Goal: Transaction & Acquisition: Book appointment/travel/reservation

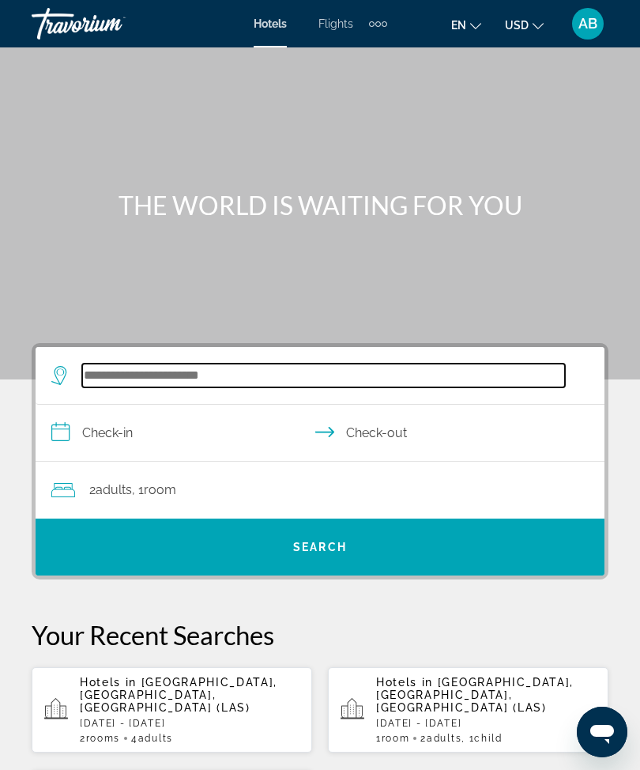
click at [214, 382] on input "Search widget" at bounding box center [323, 376] width 483 height 24
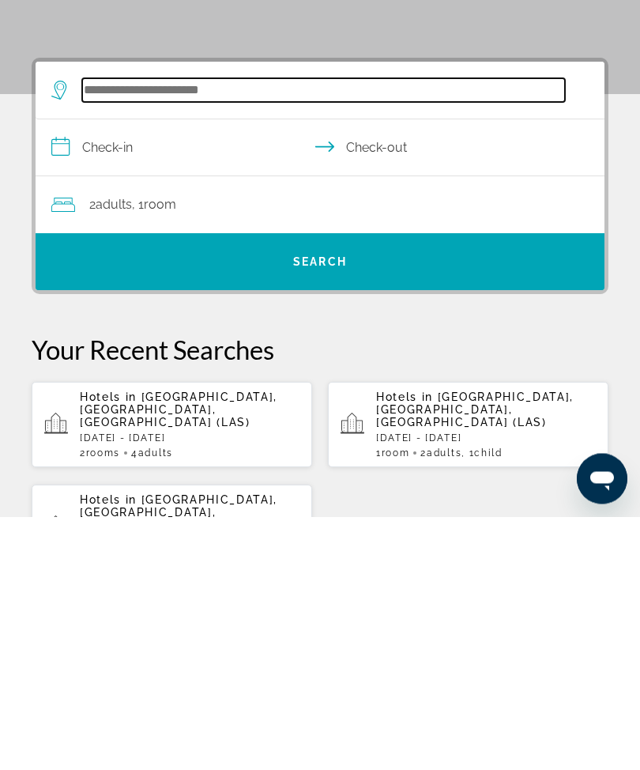
scroll to position [38, 0]
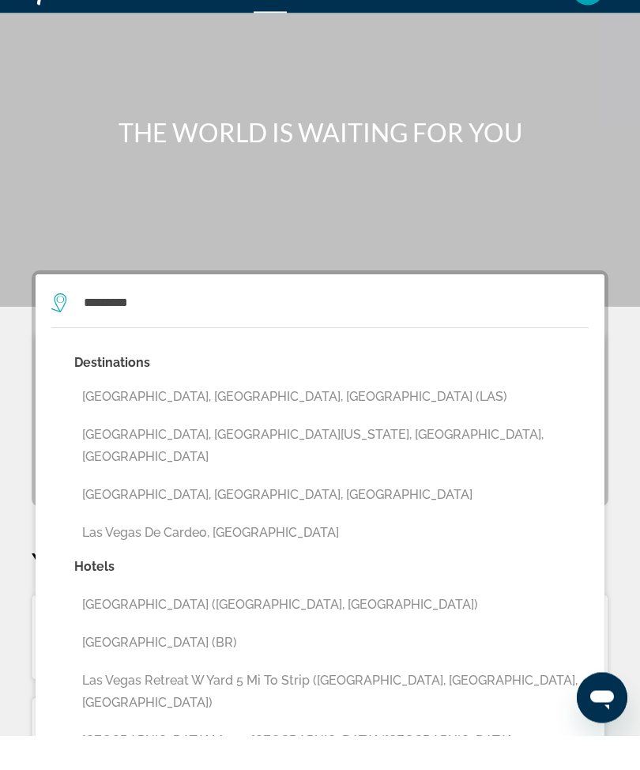
click at [243, 416] on button "[GEOGRAPHIC_DATA], [GEOGRAPHIC_DATA], [GEOGRAPHIC_DATA] (LAS)" at bounding box center [331, 431] width 514 height 30
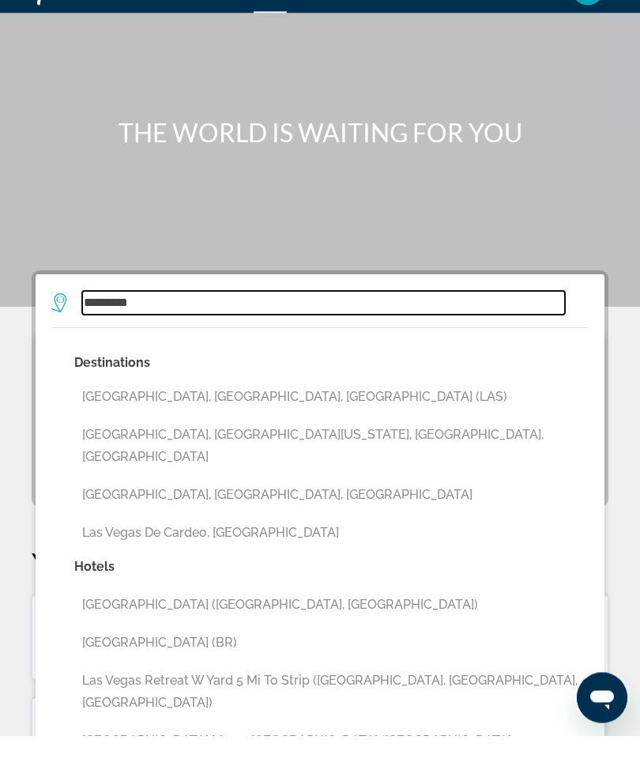
type input "**********"
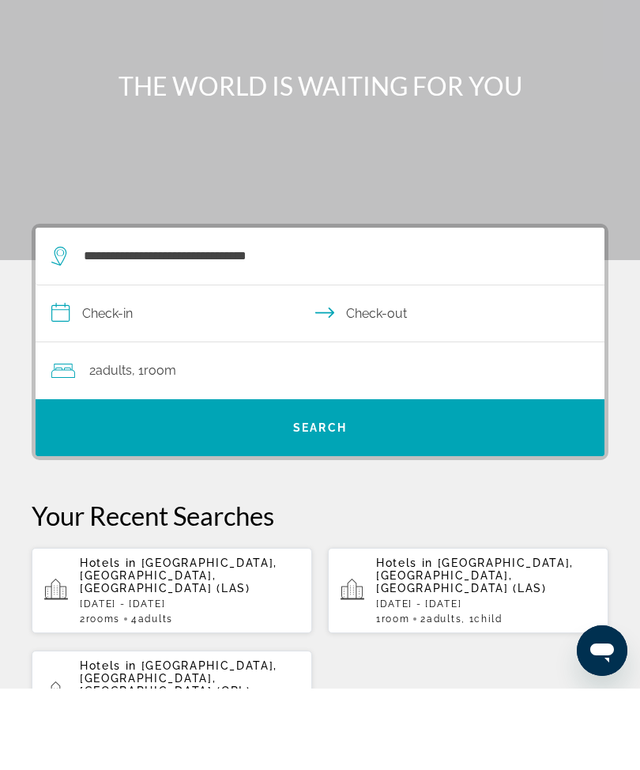
click at [88, 367] on input "**********" at bounding box center [323, 397] width 575 height 61
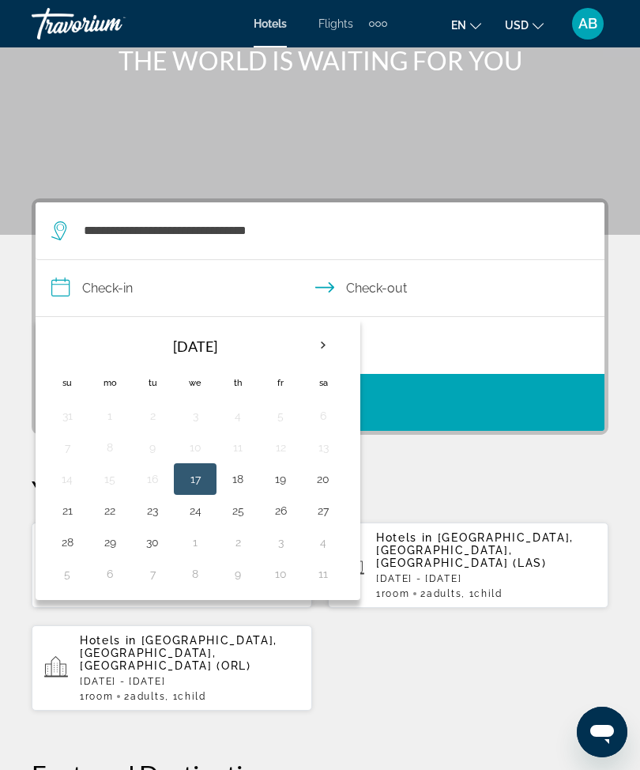
scroll to position [145, 0]
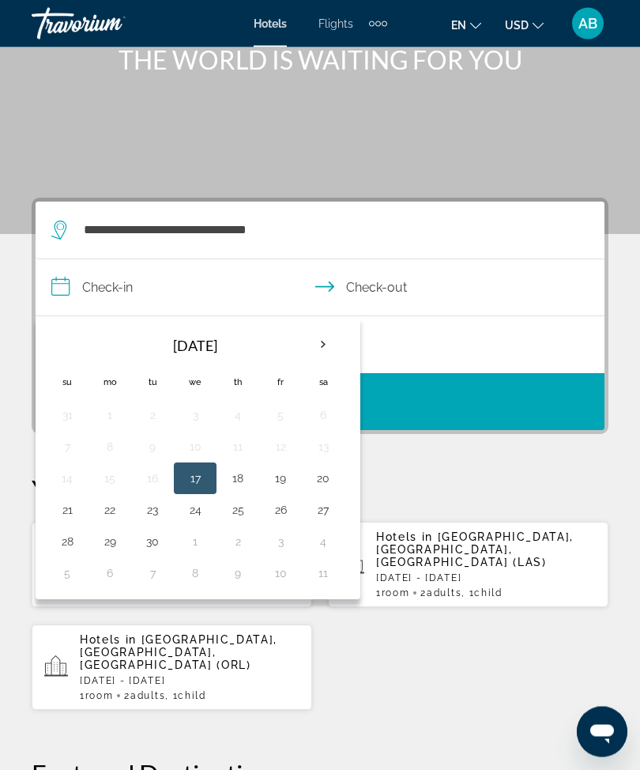
click at [320, 343] on th "Next month" at bounding box center [323, 345] width 43 height 35
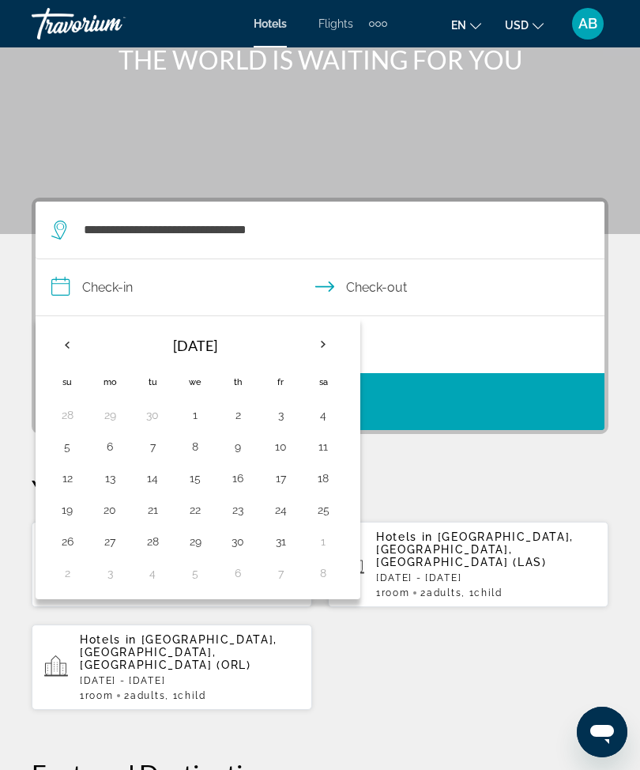
click at [322, 346] on th "Next month" at bounding box center [323, 344] width 43 height 35
click at [66, 334] on th "Previous month" at bounding box center [67, 344] width 43 height 35
click at [73, 347] on th "Previous month" at bounding box center [67, 344] width 43 height 35
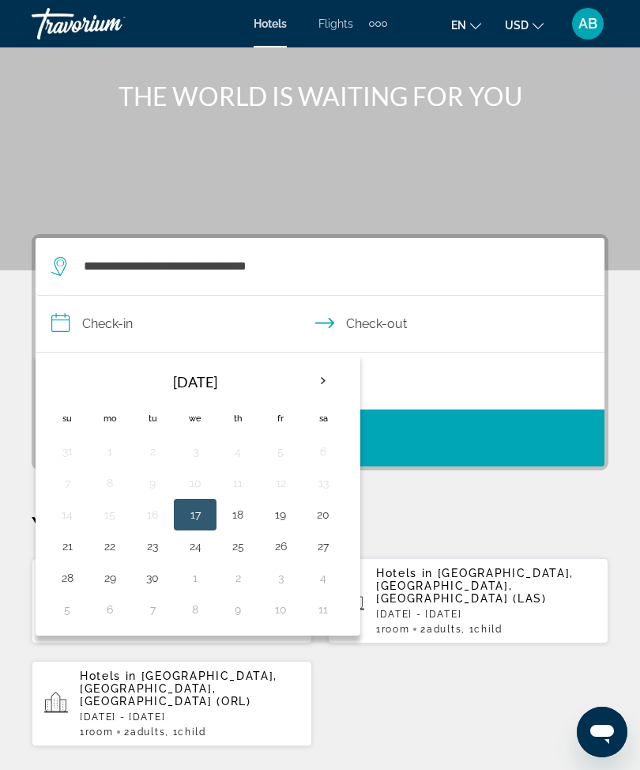
scroll to position [111, 0]
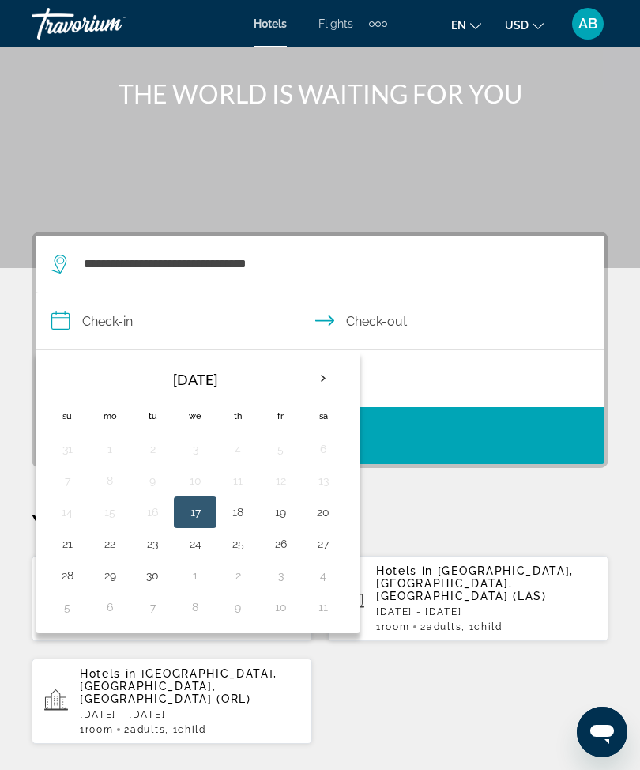
click at [111, 552] on button "22" at bounding box center [109, 544] width 25 height 22
click at [280, 551] on button "26" at bounding box center [280, 544] width 25 height 22
type input "**********"
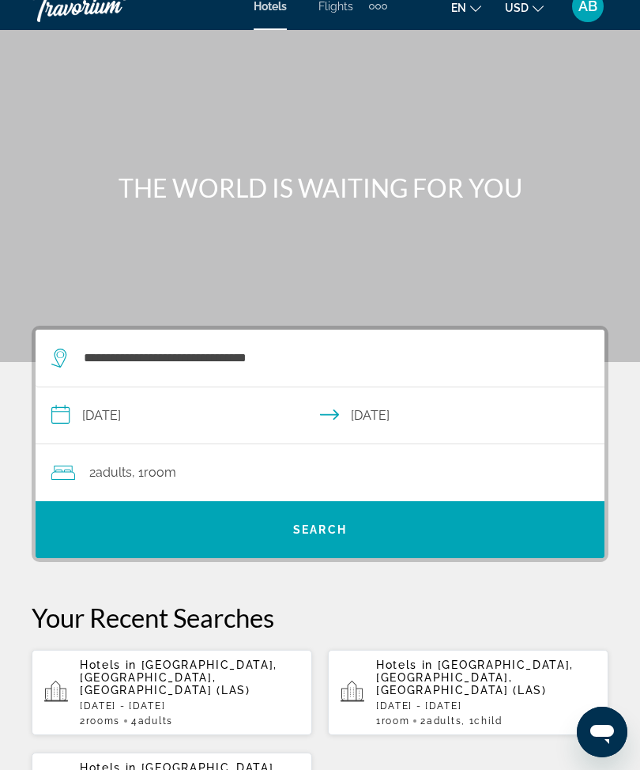
scroll to position [16, 0]
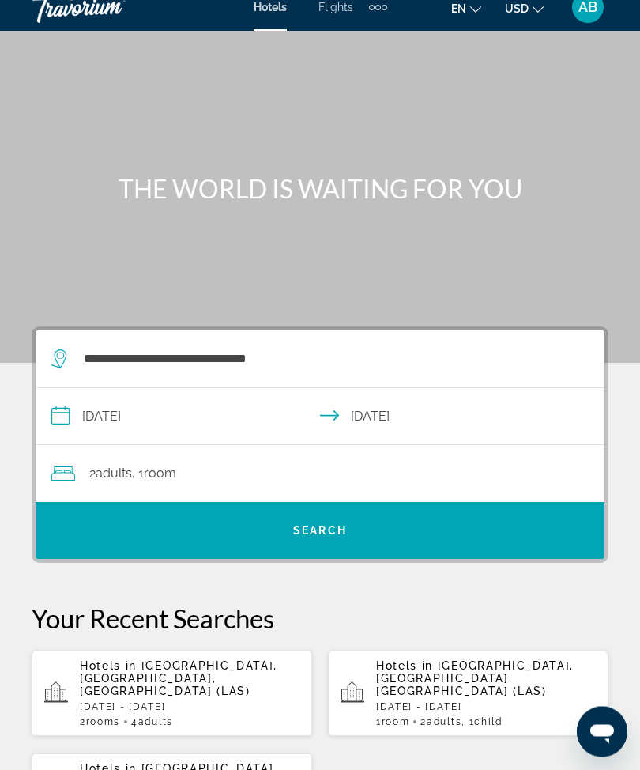
click at [317, 490] on div "2 Adult Adults , 1 Room rooms" at bounding box center [327, 474] width 553 height 57
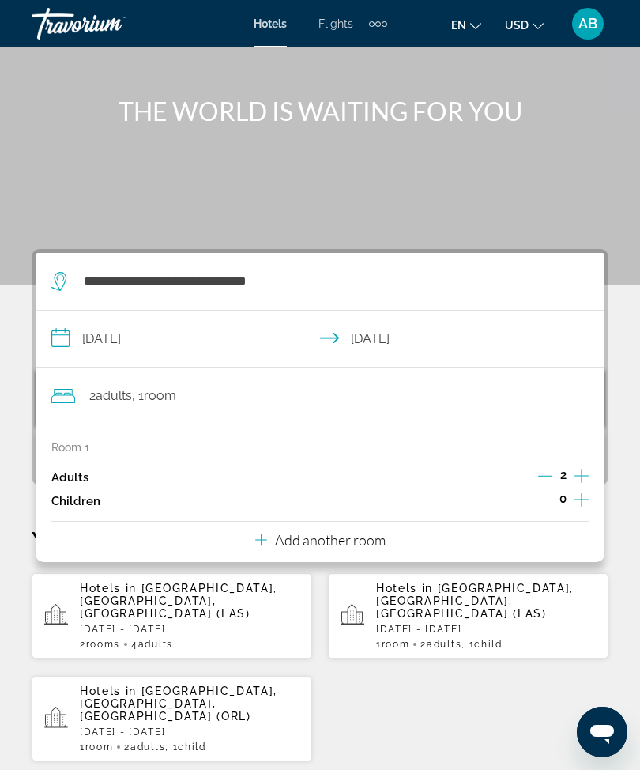
scroll to position [93, 0]
click at [361, 545] on div "Add another room" at bounding box center [320, 540] width 130 height 19
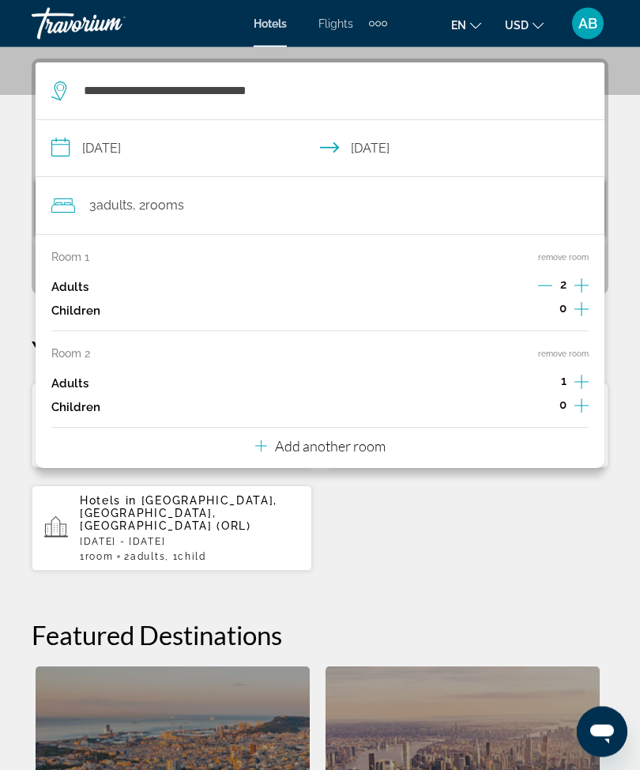
scroll to position [292, 0]
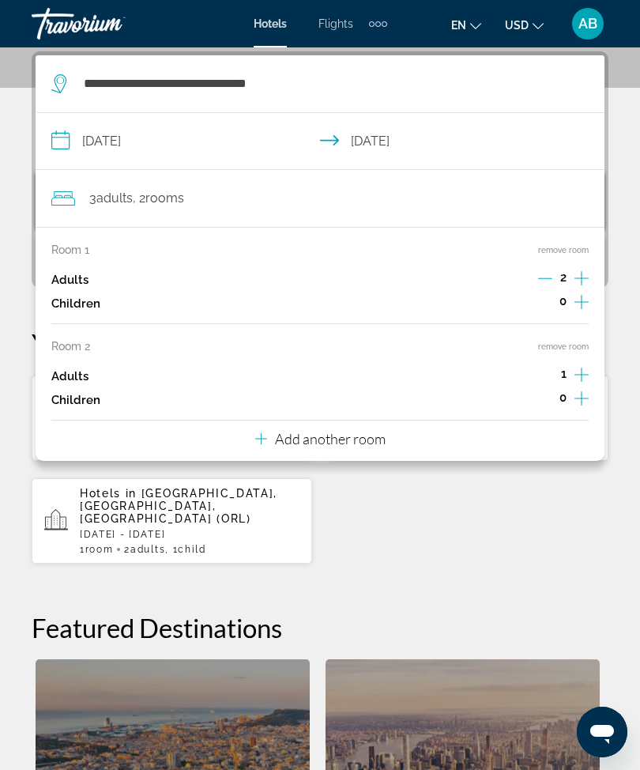
click at [367, 444] on button "Add another room" at bounding box center [320, 436] width 130 height 32
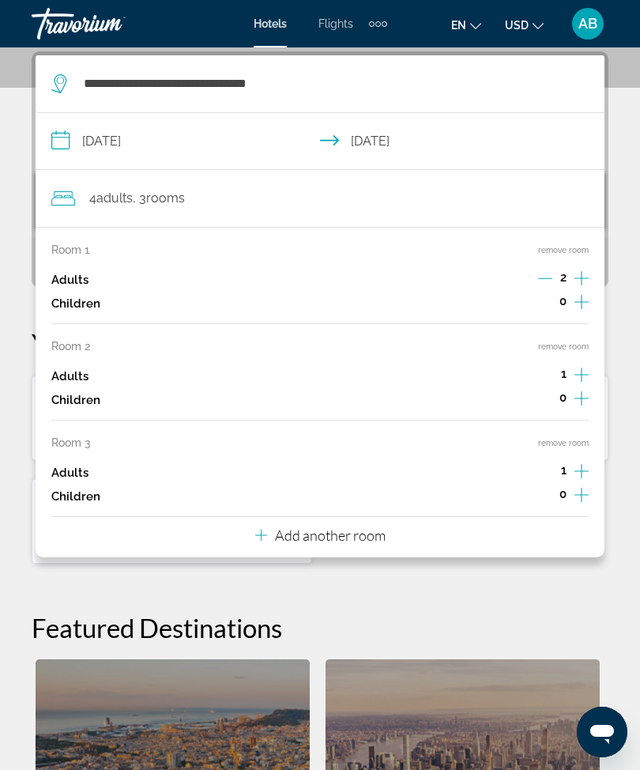
click at [375, 537] on button "Add another room" at bounding box center [320, 533] width 130 height 32
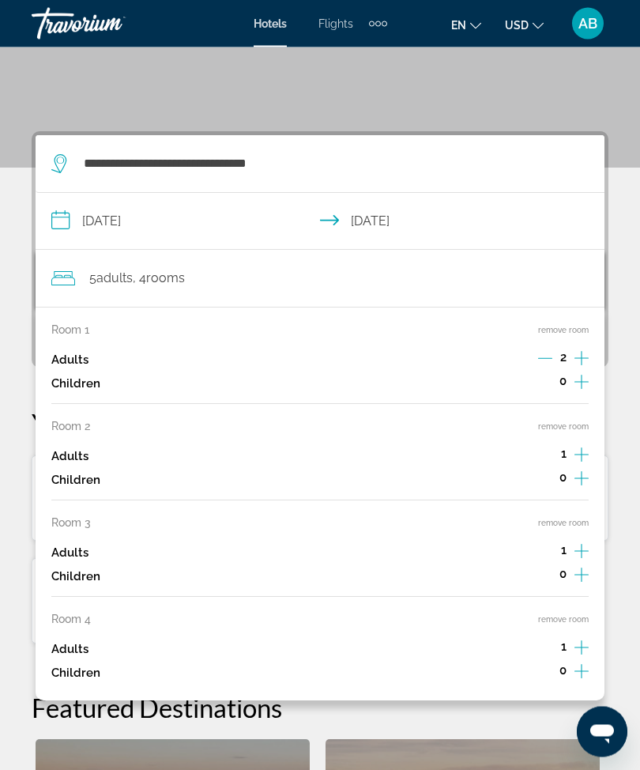
click at [569, 615] on button "remove room" at bounding box center [563, 620] width 51 height 10
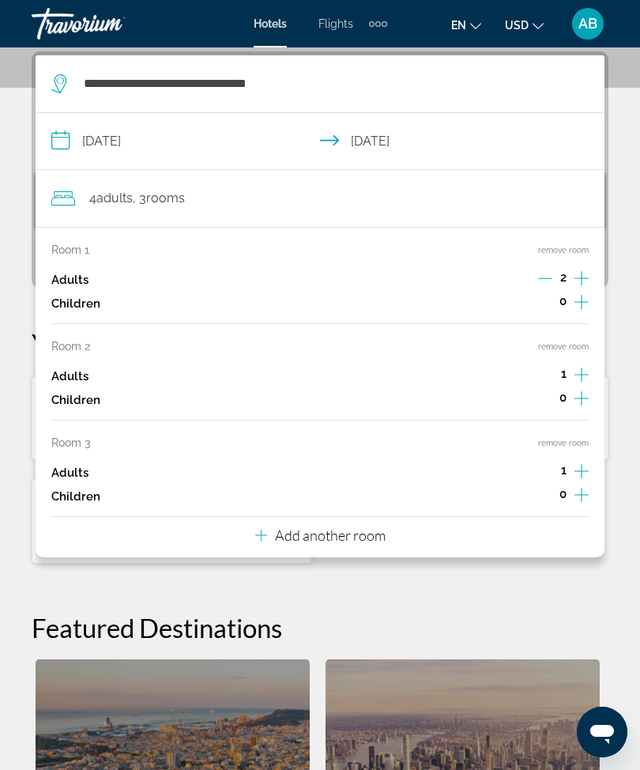
click at [586, 438] on button "remove room" at bounding box center [563, 443] width 51 height 10
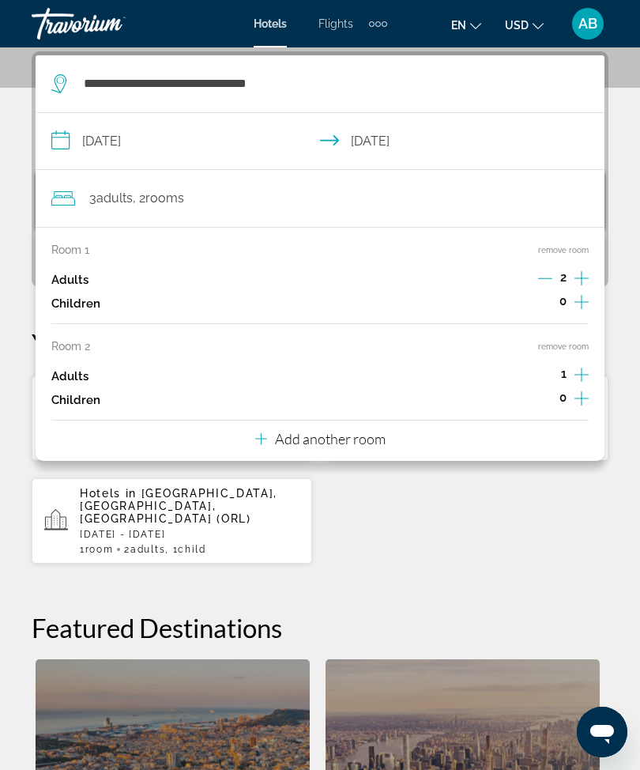
click at [576, 345] on button "remove room" at bounding box center [563, 346] width 51 height 10
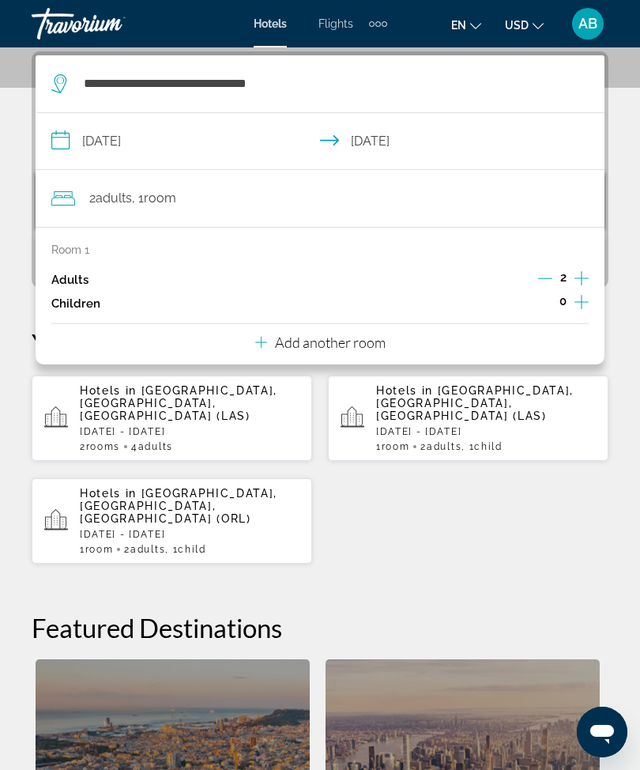
click at [635, 269] on div "**********" at bounding box center [320, 539] width 640 height 976
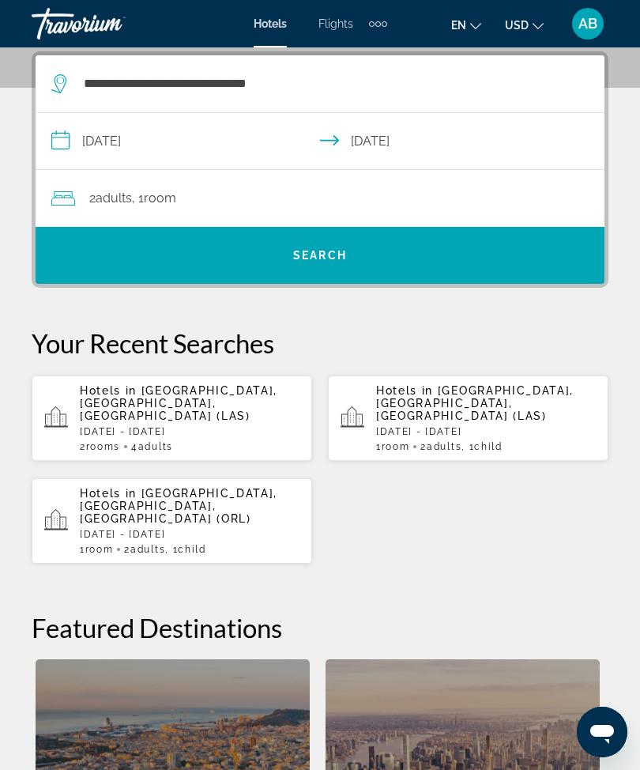
click at [300, 256] on span "Search" at bounding box center [320, 255] width 54 height 13
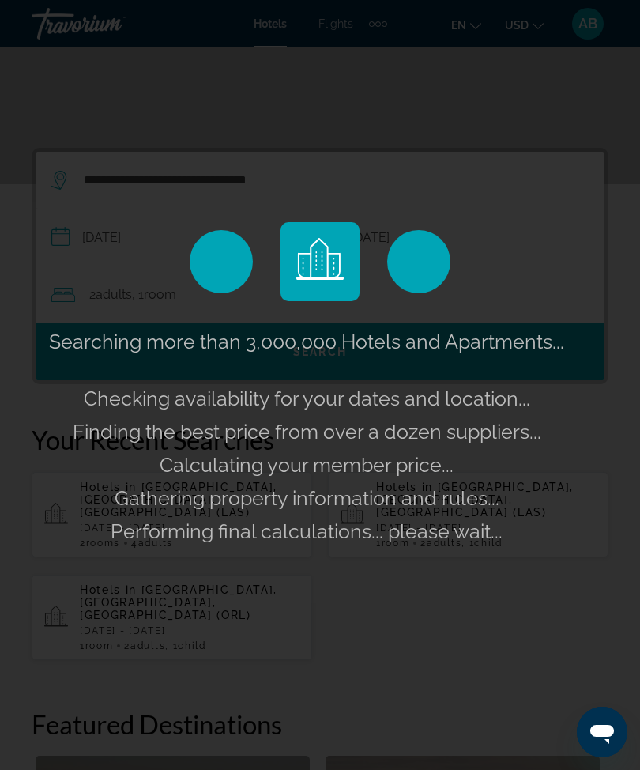
scroll to position [197, 0]
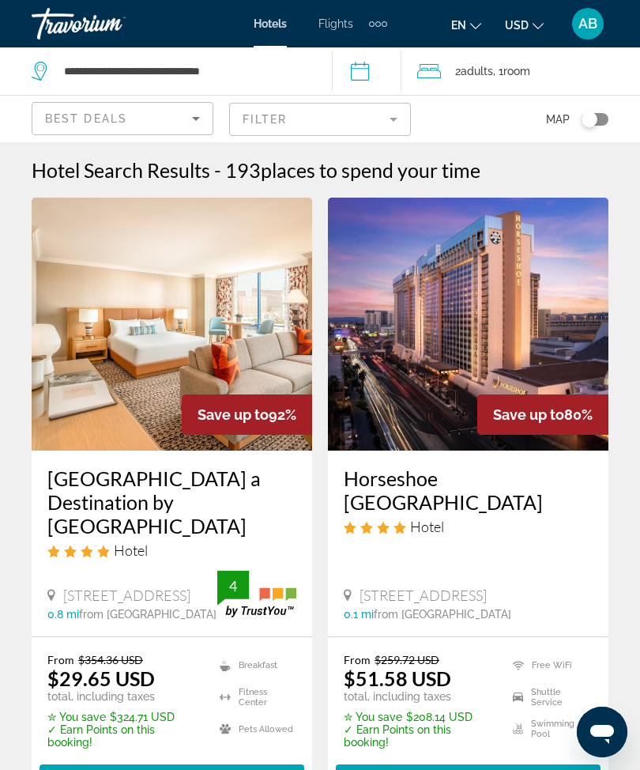
scroll to position [6, 0]
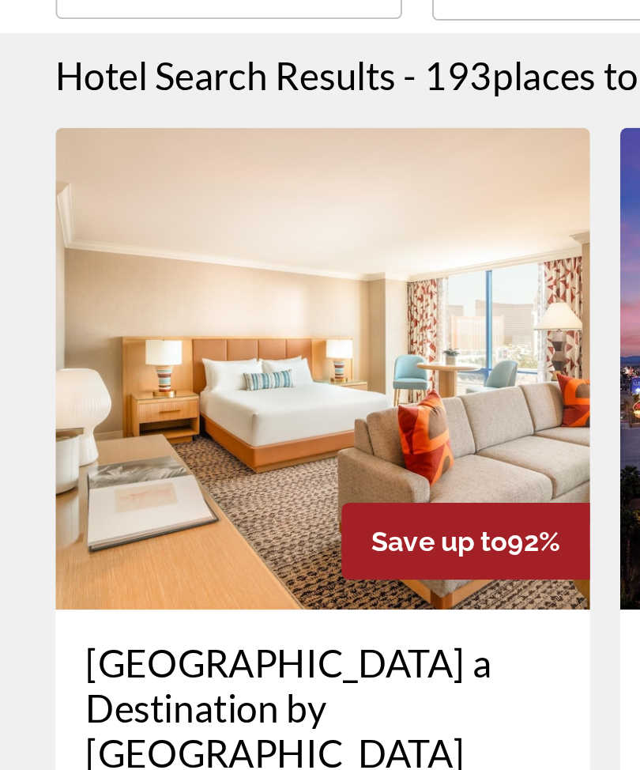
click at [187, 192] on img "Main content" at bounding box center [172, 318] width 281 height 253
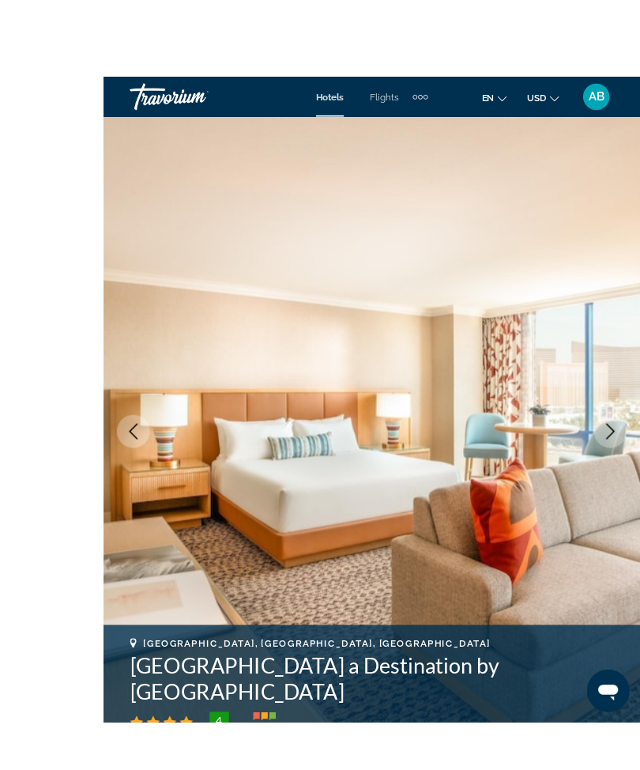
scroll to position [21, 0]
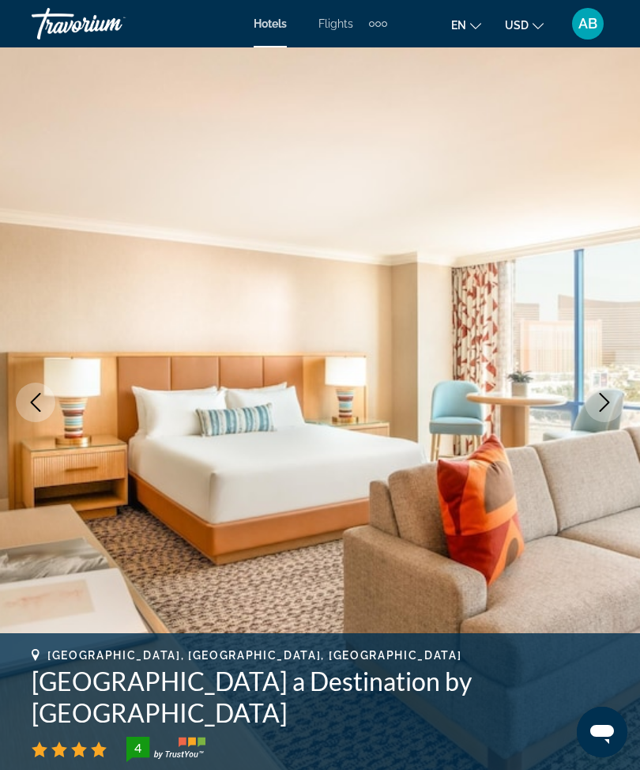
click at [597, 394] on icon "Next image" at bounding box center [604, 402] width 19 height 19
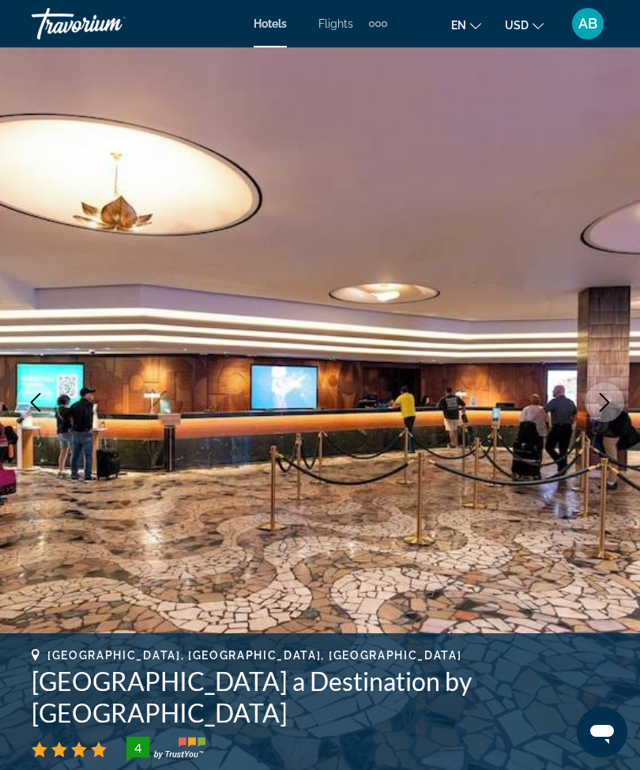
click at [612, 409] on icon "Next image" at bounding box center [604, 402] width 19 height 19
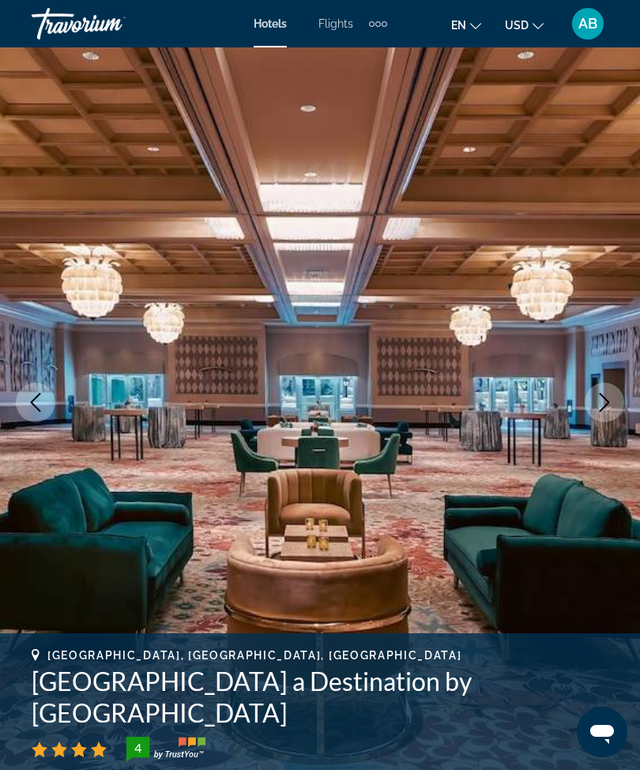
click at [600, 413] on button "Next image" at bounding box center [605, 403] width 40 height 40
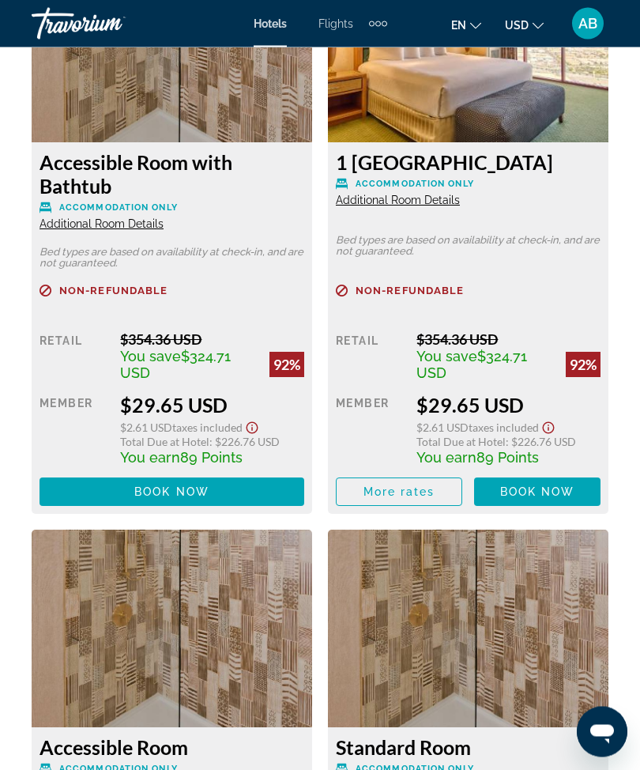
scroll to position [2888, 0]
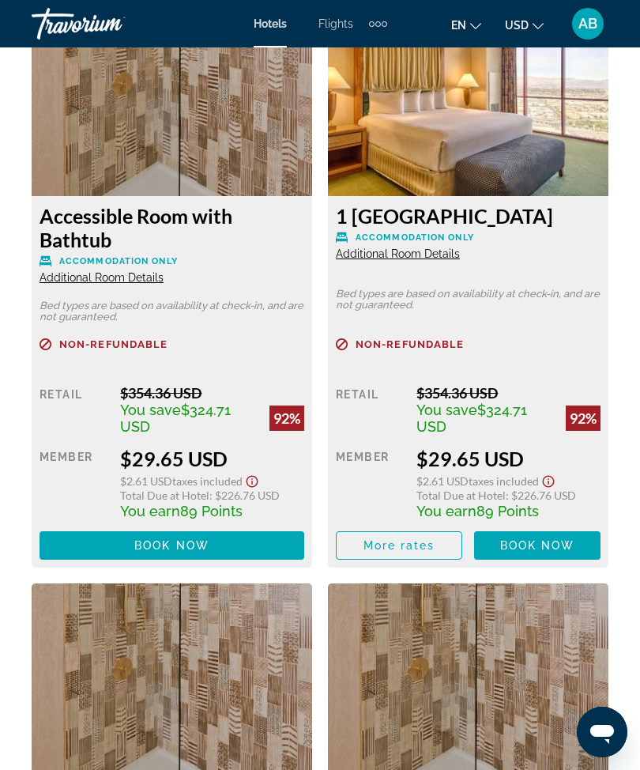
scroll to position [2889, 0]
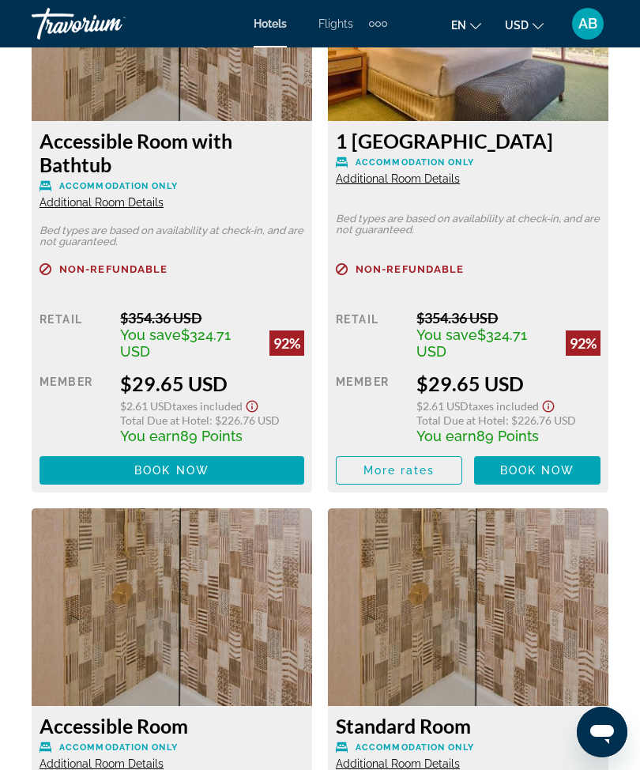
click at [406, 477] on span "Main content" at bounding box center [399, 470] width 125 height 38
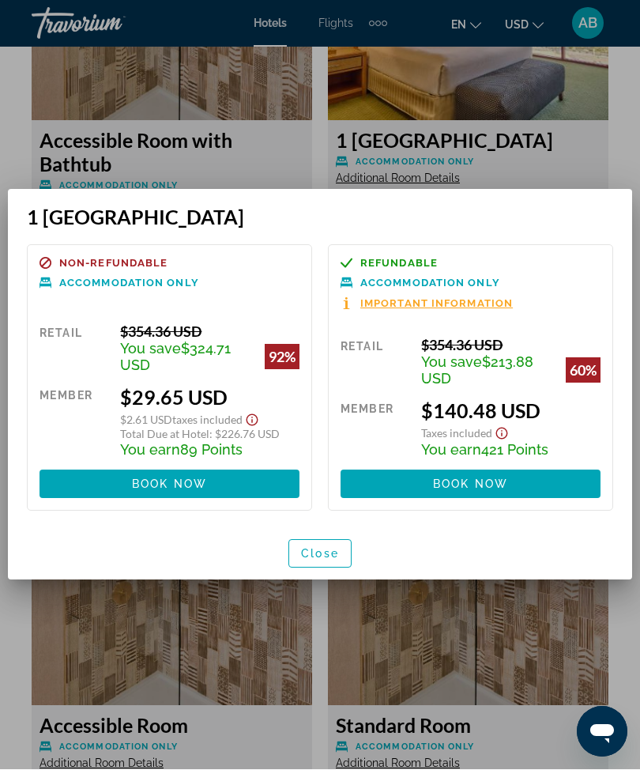
click at [322, 570] on span "button" at bounding box center [320, 554] width 62 height 38
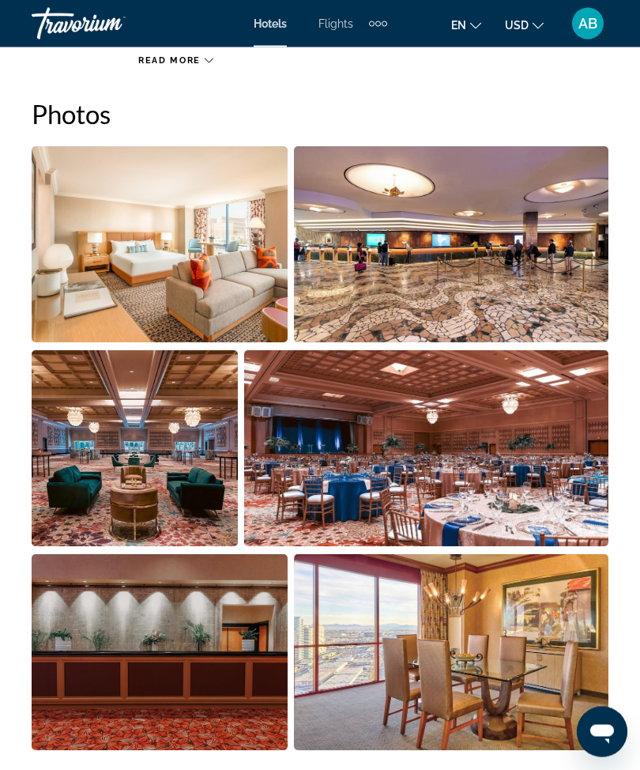
scroll to position [936, 0]
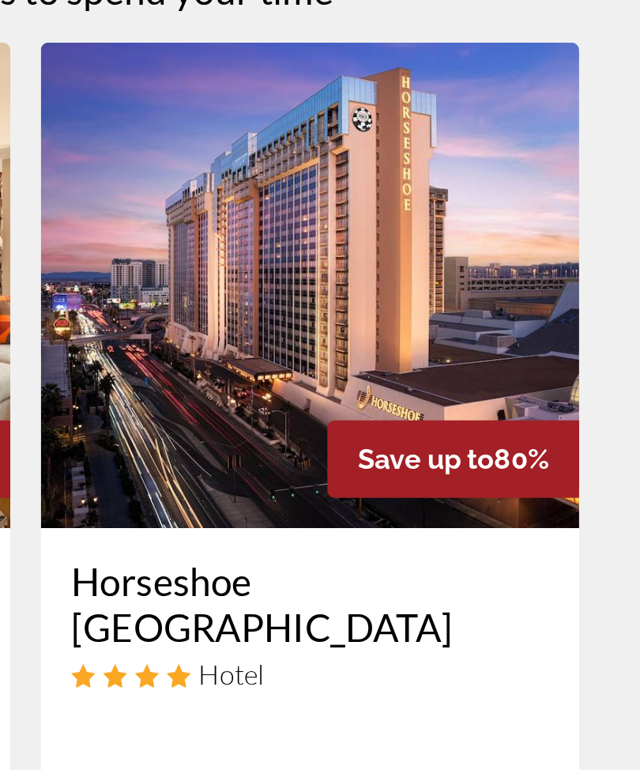
click at [328, 198] on img "Main content" at bounding box center [468, 324] width 281 height 253
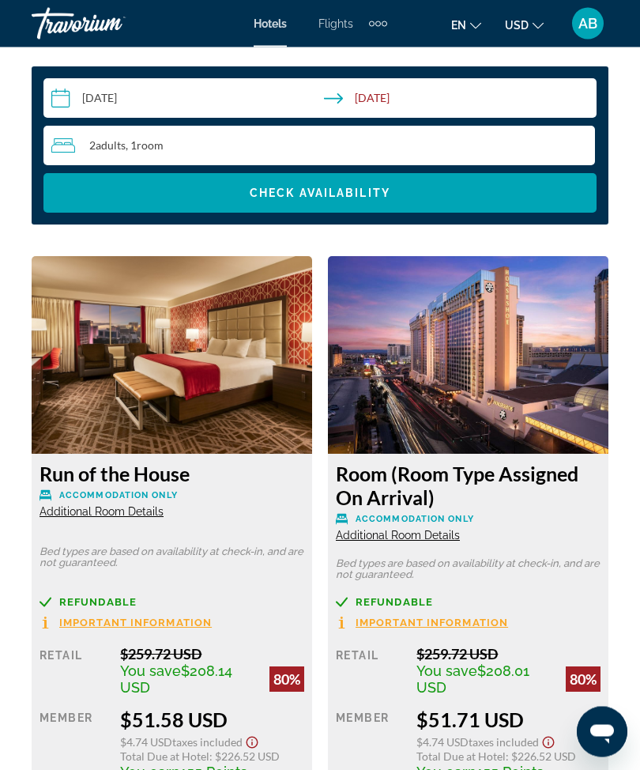
scroll to position [2554, 0]
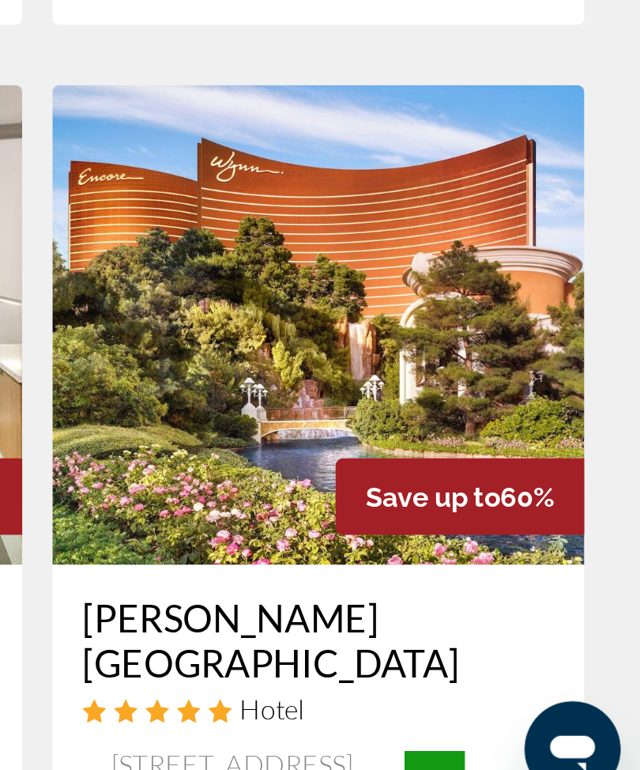
scroll to position [460, 0]
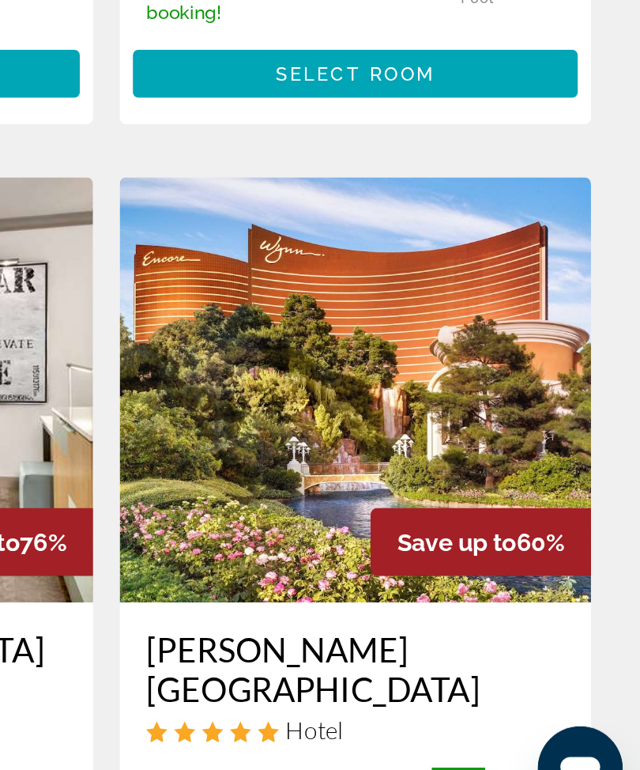
click at [328, 380] on img "Main content" at bounding box center [468, 506] width 281 height 253
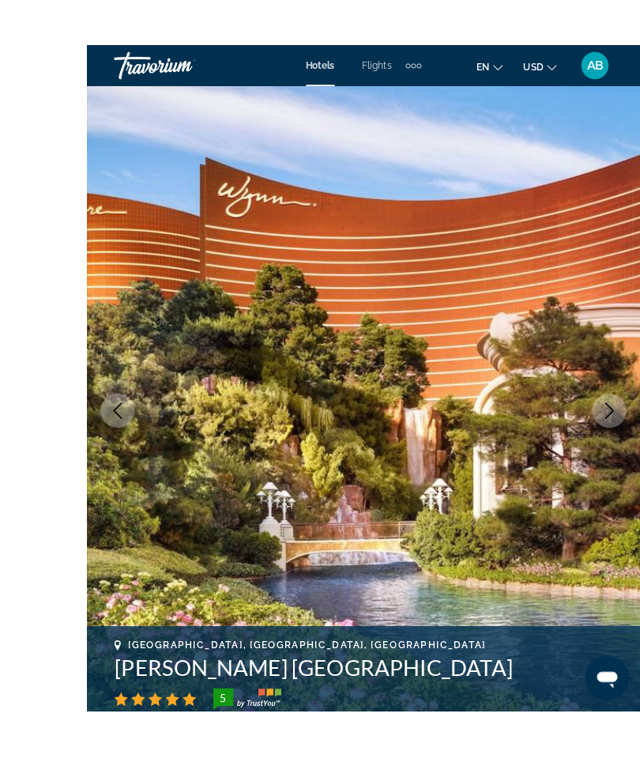
scroll to position [41, 0]
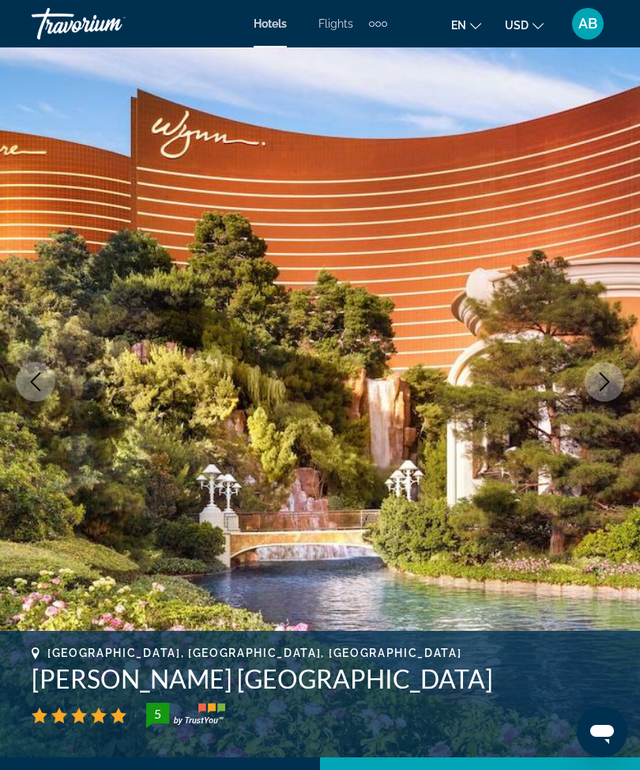
click at [598, 369] on button "Next image" at bounding box center [605, 382] width 40 height 40
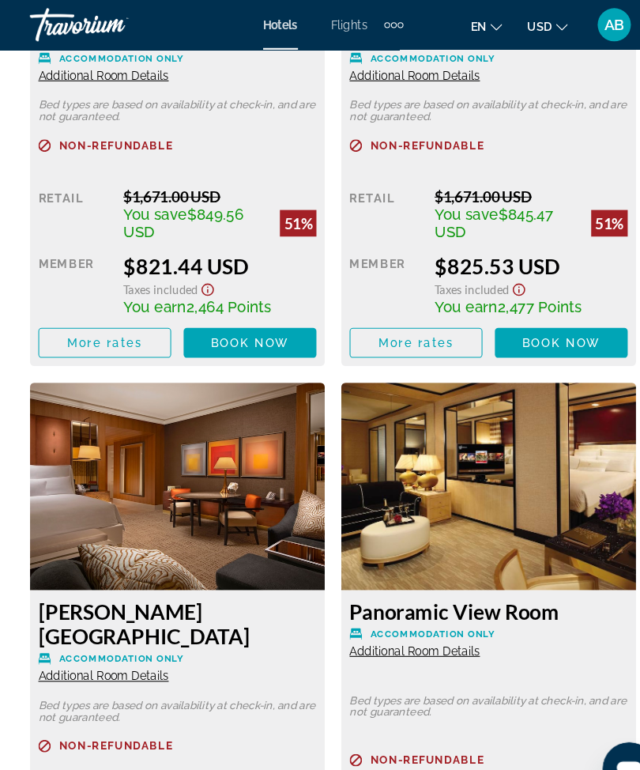
scroll to position [3503, 0]
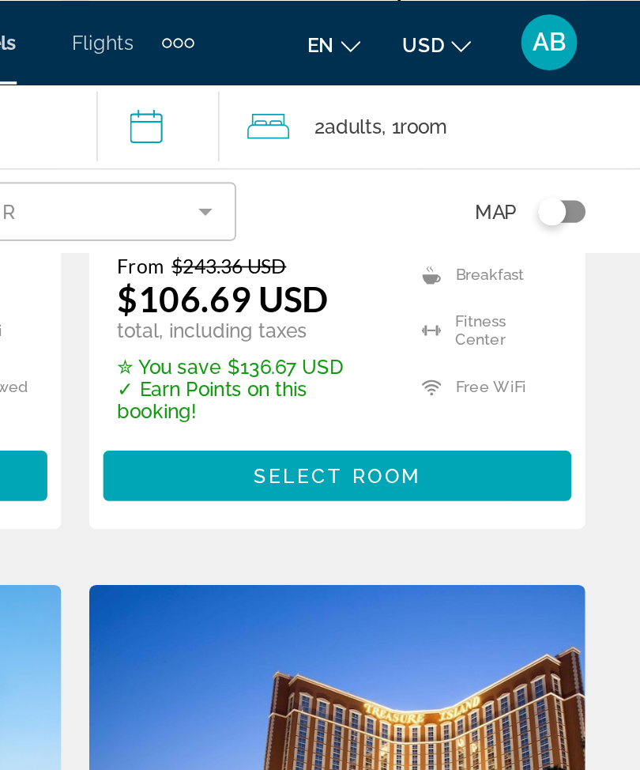
scroll to position [1771, 0]
